Goal: Transaction & Acquisition: Book appointment/travel/reservation

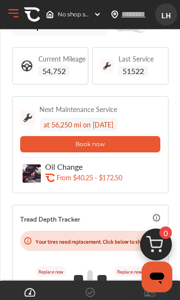
scroll to position [45, 0]
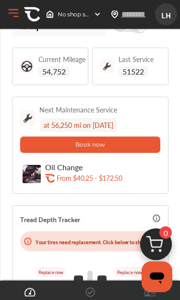
click at [129, 142] on button "Book now" at bounding box center [90, 145] width 140 height 16
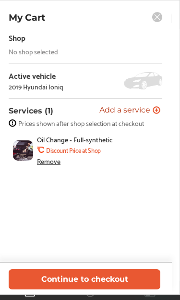
click at [42, 54] on div "No shop selected" at bounding box center [34, 52] width 50 height 8
click at [18, 41] on div "Shop" at bounding box center [17, 37] width 17 height 13
click at [106, 289] on button "Continue to checkout" at bounding box center [85, 279] width 152 height 20
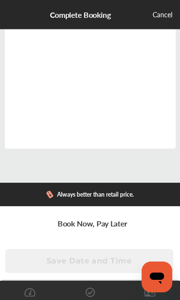
scroll to position [183, 0]
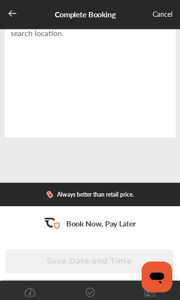
click at [15, 13] on icon at bounding box center [13, 14] width 10 height 10
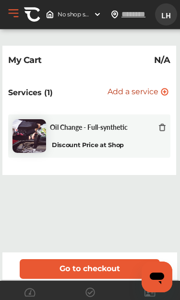
click at [94, 16] on img at bounding box center [98, 15] width 8 height 8
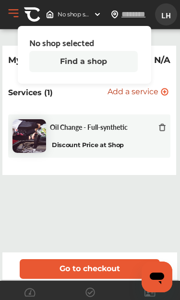
click at [95, 61] on button "Find a shop" at bounding box center [83, 61] width 109 height 21
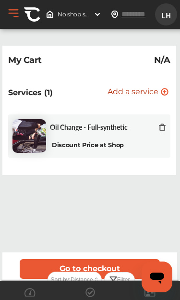
click at [133, 13] on input "text" at bounding box center [140, 14] width 39 height 10
type input "*****"
click at [95, 15] on img at bounding box center [98, 15] width 8 height 8
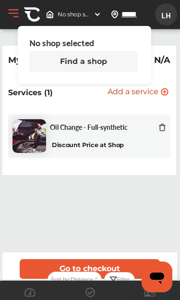
click at [94, 61] on button "Find a shop" at bounding box center [83, 61] width 109 height 21
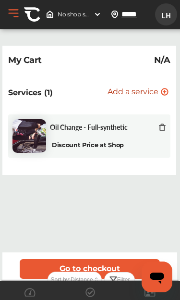
click at [102, 141] on div "Discount Price at Shop" at bounding box center [88, 144] width 76 height 9
click at [41, 127] on img at bounding box center [30, 136] width 34 height 34
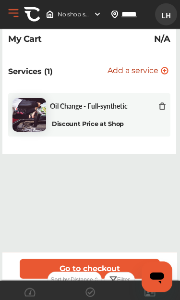
scroll to position [22, 0]
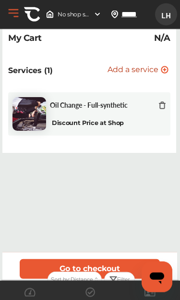
click at [109, 279] on button "Go to checkout" at bounding box center [90, 269] width 140 height 20
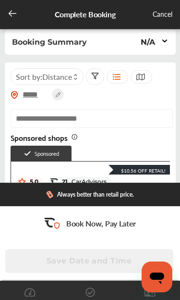
click at [164, 128] on input "text" at bounding box center [92, 118] width 163 height 19
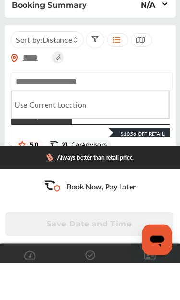
click at [152, 68] on div "***** Sort by : Distance" at bounding box center [91, 86] width 160 height 36
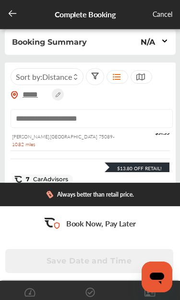
click at [164, 42] on icon at bounding box center [165, 41] width 4 height 2
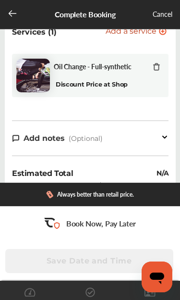
scroll to position [30, 0]
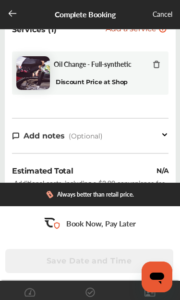
click at [164, 136] on icon at bounding box center [165, 135] width 4 height 2
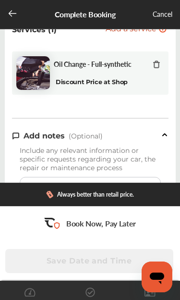
click at [164, 137] on icon at bounding box center [165, 135] width 8 height 8
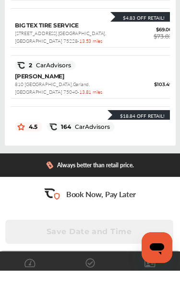
scroll to position [347, 0]
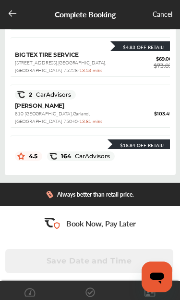
click at [161, 15] on div "Cancel" at bounding box center [163, 15] width 20 height 12
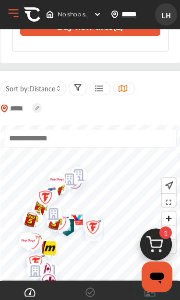
scroll to position [429, 0]
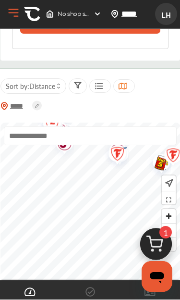
click at [158, 270] on img at bounding box center [156, 247] width 46 height 46
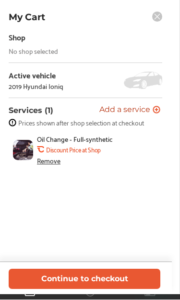
scroll to position [430, 0]
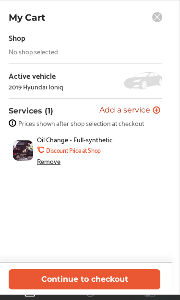
click at [125, 289] on button "Continue to checkout" at bounding box center [85, 279] width 152 height 20
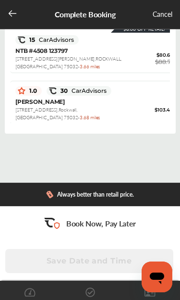
scroll to position [96, 1]
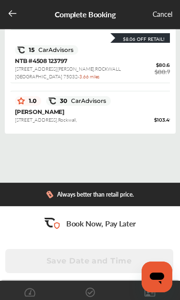
click at [165, 18] on div "Cancel" at bounding box center [163, 15] width 20 height 12
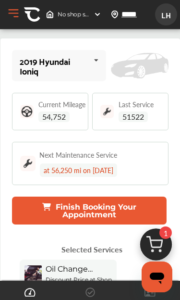
click at [16, 15] on button "Open Menu" at bounding box center [13, 13] width 14 height 14
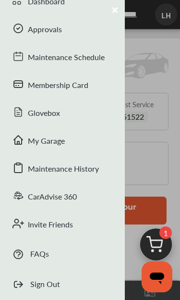
scroll to position [77, 0]
click at [60, 199] on div "CarAdvise 360" at bounding box center [62, 198] width 125 height 28
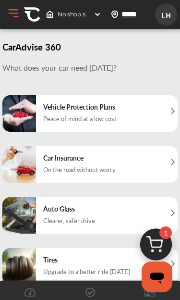
click at [16, 18] on button "Open Menu" at bounding box center [13, 13] width 14 height 14
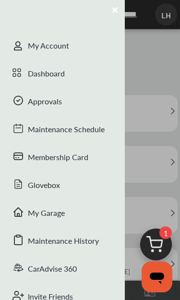
scroll to position [4, 0]
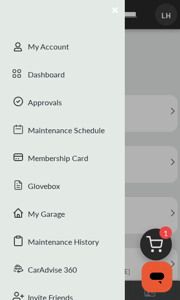
click at [88, 129] on div "Maintenance Schedule" at bounding box center [62, 131] width 125 height 28
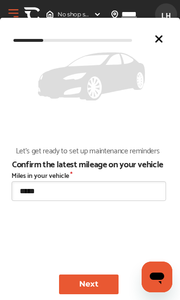
scroll to position [205, 0]
click at [62, 191] on input "*****" at bounding box center [89, 191] width 155 height 20
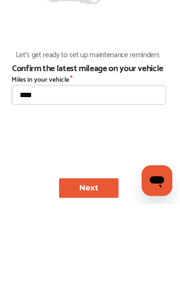
type input "*****"
click at [107, 275] on button "Next" at bounding box center [89, 285] width 60 height 20
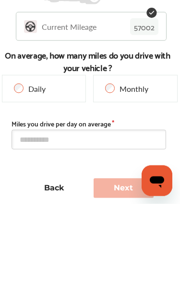
type input "*****"
type input "**********"
type input "*****"
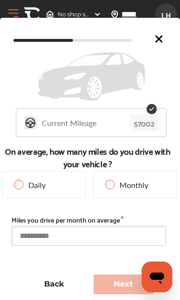
click at [59, 239] on input "text" at bounding box center [89, 236] width 155 height 20
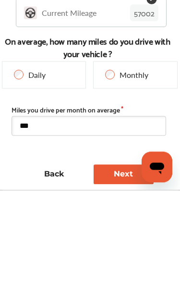
type input "****"
click at [120, 275] on button "Next" at bounding box center [124, 285] width 60 height 20
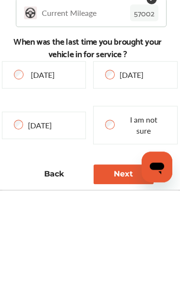
scroll to position [205, 0]
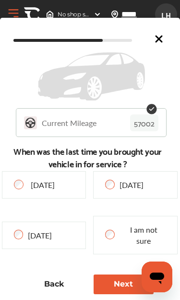
type input "*****"
type input "**********"
type input "****"
click at [113, 283] on button "Next" at bounding box center [124, 285] width 60 height 20
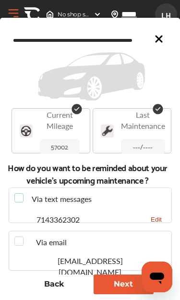
click at [23, 193] on label at bounding box center [20, 193] width 13 height 0
click at [117, 284] on button "Next" at bounding box center [124, 285] width 60 height 20
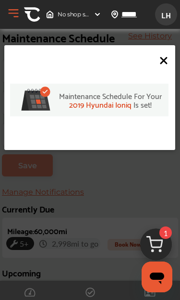
click at [163, 59] on icon at bounding box center [164, 61] width 6 height 6
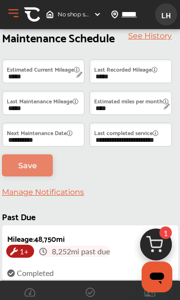
scroll to position [0, 0]
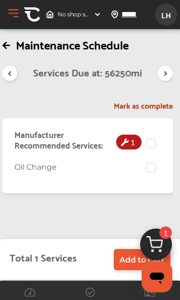
click at [125, 260] on span "Add to Cart" at bounding box center [142, 259] width 45 height 9
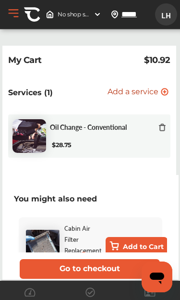
click at [95, 134] on div "Oil Change - Conventional $28.75" at bounding box center [108, 136] width 116 height 27
click at [31, 132] on img at bounding box center [30, 136] width 34 height 34
click at [102, 269] on button "Go to checkout" at bounding box center [90, 269] width 140 height 20
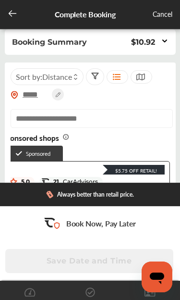
scroll to position [0, 9]
click at [14, 16] on icon at bounding box center [13, 14] width 10 height 10
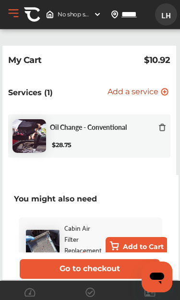
click at [128, 88] on span "Add a service" at bounding box center [133, 92] width 51 height 9
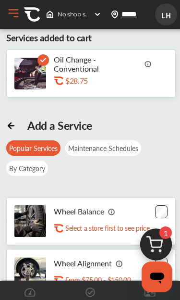
click at [10, 17] on button "Open Menu" at bounding box center [13, 13] width 14 height 14
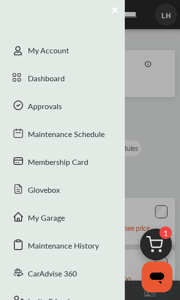
click at [57, 85] on div "Dashboard" at bounding box center [62, 79] width 125 height 28
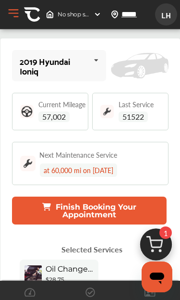
scroll to position [63, 0]
click at [58, 264] on span "Oil Change - Conventional" at bounding box center [70, 268] width 48 height 9
click at [88, 276] on div "$28.75" at bounding box center [70, 279] width 48 height 7
click at [12, 9] on button "Open Menu" at bounding box center [13, 13] width 14 height 14
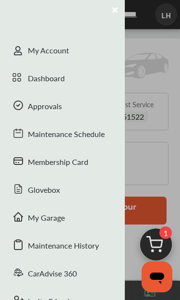
click at [52, 79] on div "Dashboard" at bounding box center [62, 79] width 125 height 28
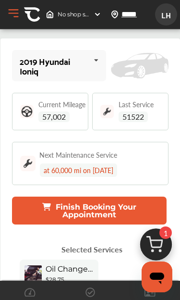
click at [12, 14] on button "Open Menu" at bounding box center [13, 13] width 14 height 14
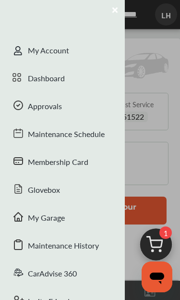
click at [52, 104] on div "Approvals" at bounding box center [62, 107] width 125 height 28
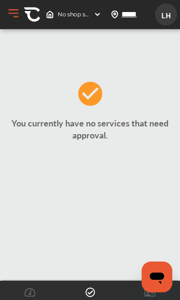
click at [13, 15] on button "Open Menu" at bounding box center [13, 13] width 14 height 14
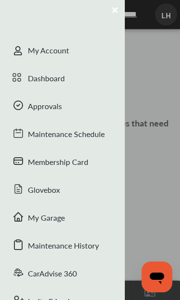
click at [71, 164] on div "Membership Card" at bounding box center [62, 163] width 125 height 28
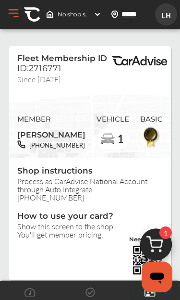
click at [16, 14] on button "Open Menu" at bounding box center [13, 13] width 14 height 14
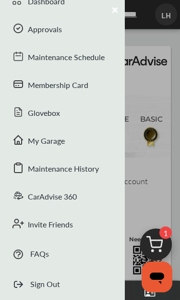
scroll to position [77, 0]
click at [50, 142] on div "My Garage" at bounding box center [62, 142] width 125 height 28
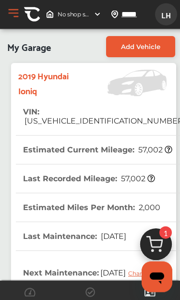
scroll to position [169, 0]
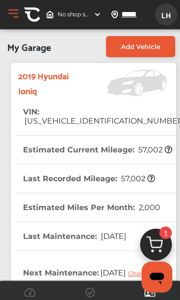
click at [128, 270] on div "Change" at bounding box center [141, 273] width 27 height 7
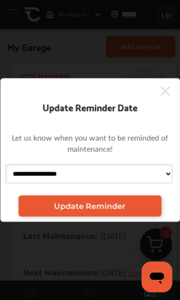
click at [164, 184] on select "**********" at bounding box center [88, 173] width 167 height 19
click at [164, 99] on icon at bounding box center [166, 91] width 10 height 15
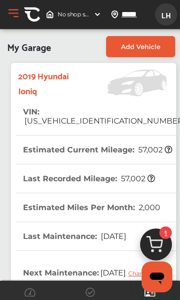
scroll to position [0, 0]
click at [16, 16] on button "Open Menu" at bounding box center [13, 13] width 14 height 14
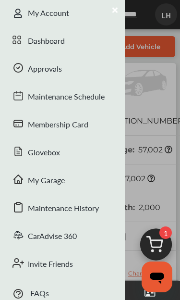
click at [87, 211] on div "Maintenance History" at bounding box center [62, 209] width 125 height 28
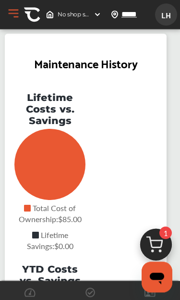
scroll to position [321, 0]
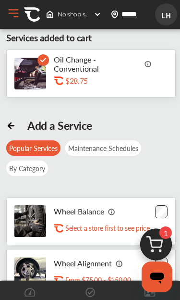
click at [148, 64] on img at bounding box center [149, 64] width 8 height 8
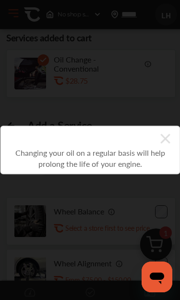
click at [167, 140] on icon at bounding box center [166, 139] width 10 height 10
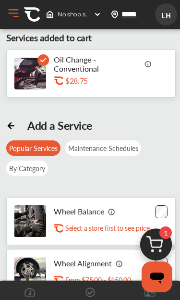
scroll to position [5, 0]
click at [74, 68] on p "Oil Change - Conventional" at bounding box center [97, 64] width 87 height 18
click at [14, 16] on button "Open Menu" at bounding box center [13, 13] width 14 height 14
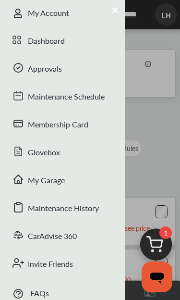
click at [63, 236] on div "CarAdvise 360" at bounding box center [62, 237] width 125 height 28
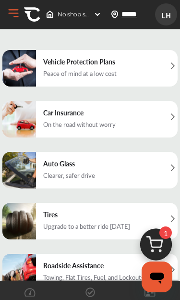
click at [86, 13] on span "No shop selected" at bounding box center [74, 15] width 32 height 8
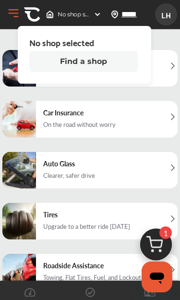
click at [102, 60] on button "Find a shop" at bounding box center [83, 61] width 109 height 21
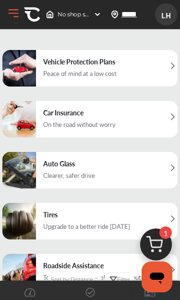
click at [107, 28] on p "What does your car need [DATE]?" at bounding box center [90, 22] width 176 height 11
click at [150, 54] on div "CarAdvise 360 What does your car need [DATE]? Vehicle Protection Plans Peace of…" at bounding box center [90, 127] width 176 height 264
click at [96, 28] on p "What does your car need [DATE]?" at bounding box center [90, 22] width 176 height 11
click at [16, 16] on button "Open Menu" at bounding box center [13, 13] width 14 height 14
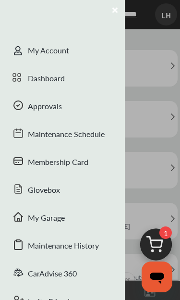
click at [54, 74] on div "Dashboard" at bounding box center [62, 79] width 125 height 28
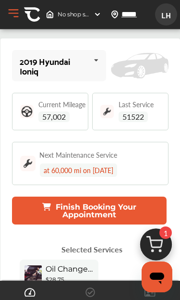
click at [89, 209] on button "Finish Booking Your Appointment" at bounding box center [89, 211] width 155 height 28
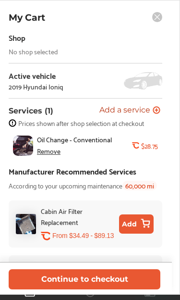
click at [52, 151] on div "Remove" at bounding box center [49, 151] width 24 height 8
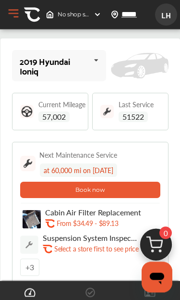
scroll to position [879, 0]
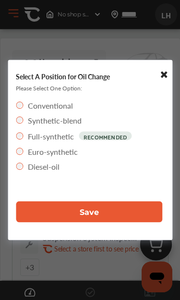
click at [106, 223] on button "Save" at bounding box center [89, 211] width 147 height 21
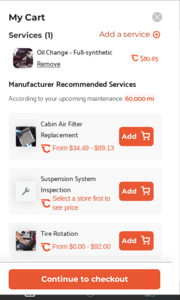
scroll to position [90, 0]
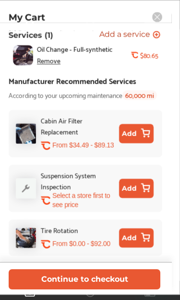
click at [116, 289] on button "Continue to checkout" at bounding box center [85, 279] width 152 height 20
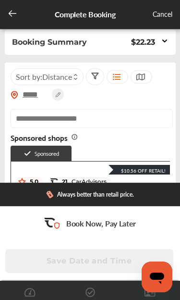
click at [163, 40] on icon at bounding box center [165, 41] width 8 height 8
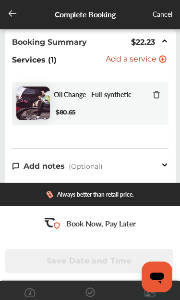
click at [14, 18] on div at bounding box center [13, 15] width 10 height 12
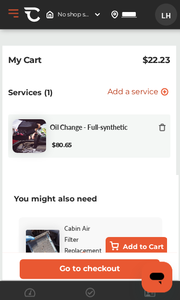
click at [117, 279] on button "Go to checkout" at bounding box center [90, 269] width 140 height 20
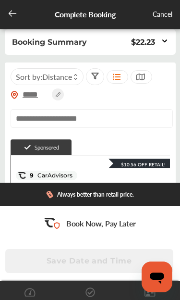
scroll to position [83, 0]
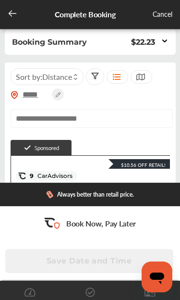
click at [95, 257] on div "NTB #4508 123797 [STREET_ADDRESS][PERSON_NAME] - 3.66 miles" at bounding box center [70, 268] width 109 height 23
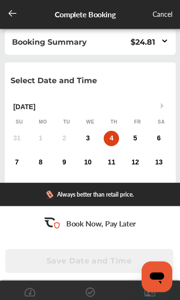
scroll to position [16, 0]
click at [114, 131] on div "4" at bounding box center [111, 138] width 15 height 15
click at [94, 131] on div "3" at bounding box center [87, 138] width 15 height 15
click at [113, 131] on div "4" at bounding box center [111, 138] width 15 height 15
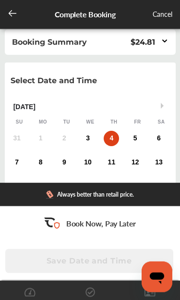
scroll to position [185, 0]
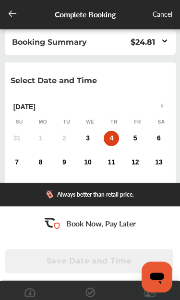
click at [135, 275] on div "10:00 AM" at bounding box center [137, 283] width 45 height 17
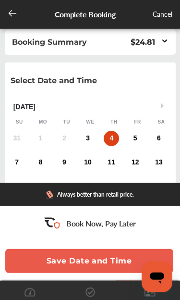
scroll to position [156, 0]
click at [113, 263] on button "Save Date and Time" at bounding box center [89, 261] width 168 height 24
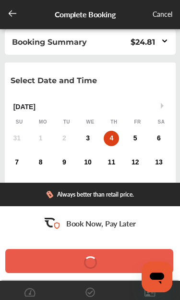
scroll to position [0, 0]
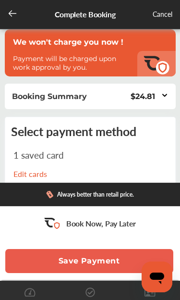
click at [107, 263] on button "Save Payment" at bounding box center [89, 261] width 168 height 24
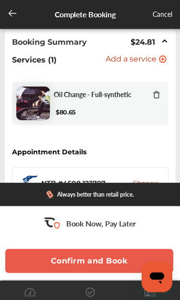
scroll to position [52, 0]
click at [104, 273] on button "Confirm and Book" at bounding box center [89, 261] width 168 height 24
